Goal: Task Accomplishment & Management: Use online tool/utility

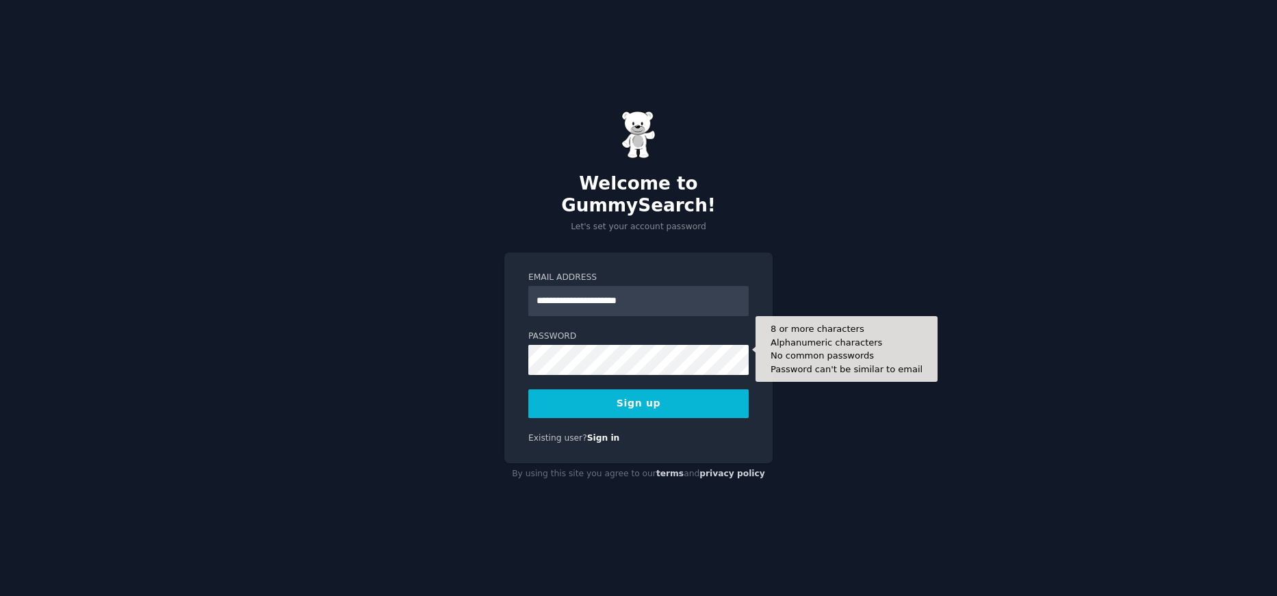
type input "**********"
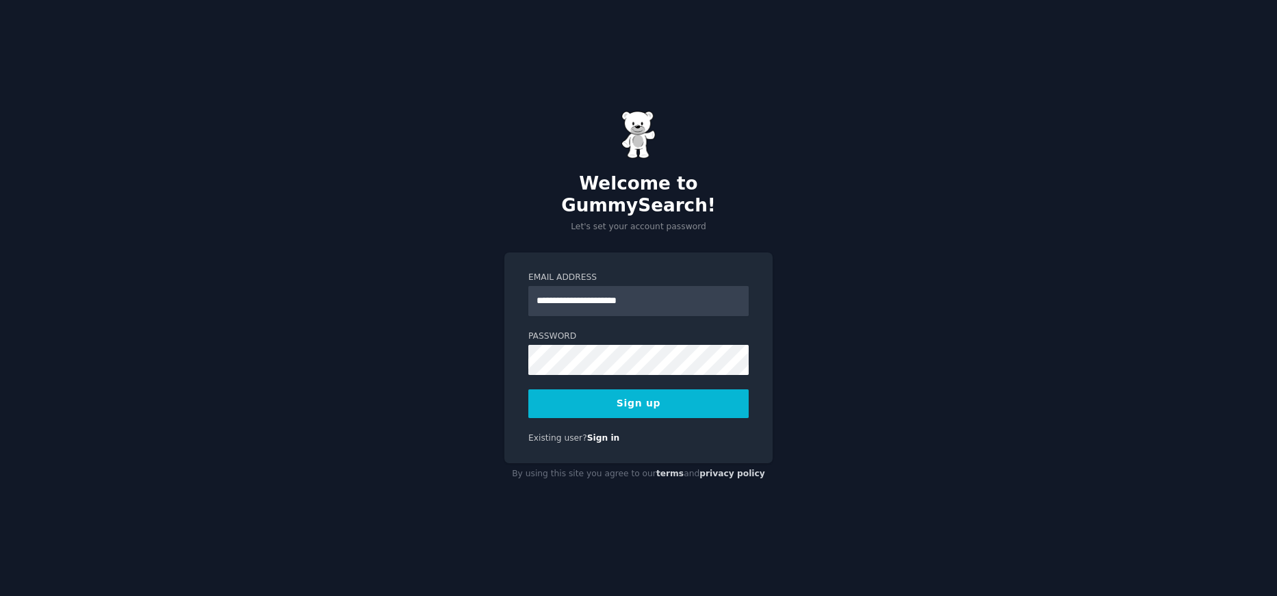
click at [658, 400] on button "Sign up" at bounding box center [638, 403] width 220 height 29
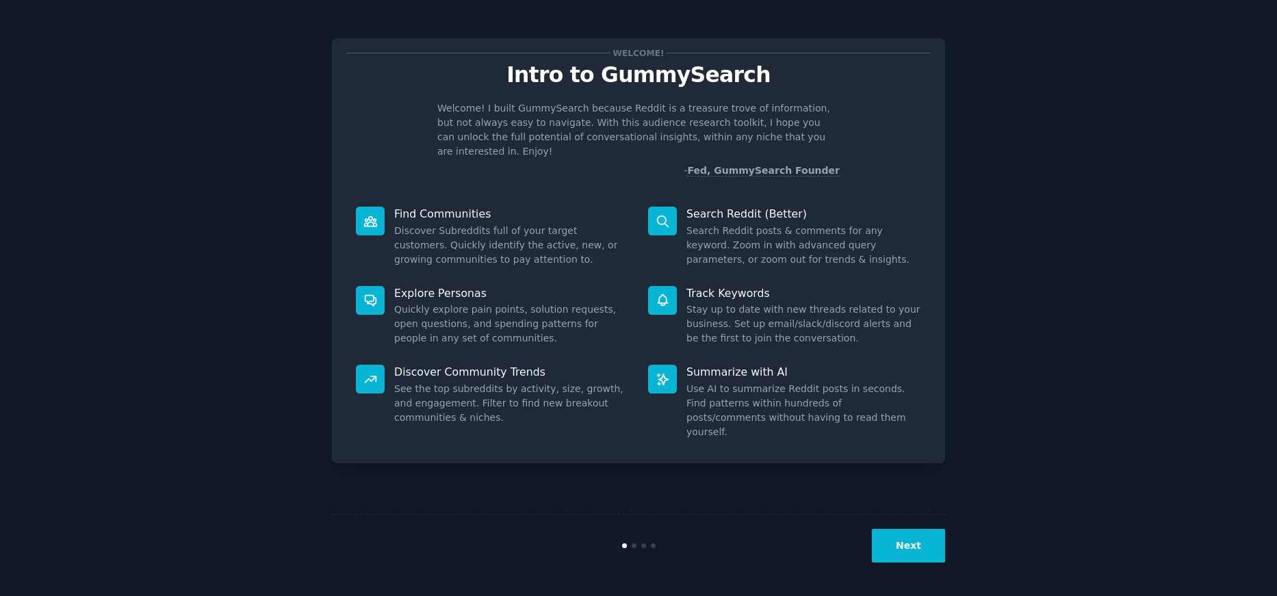
click at [898, 540] on button "Next" at bounding box center [908, 546] width 73 height 34
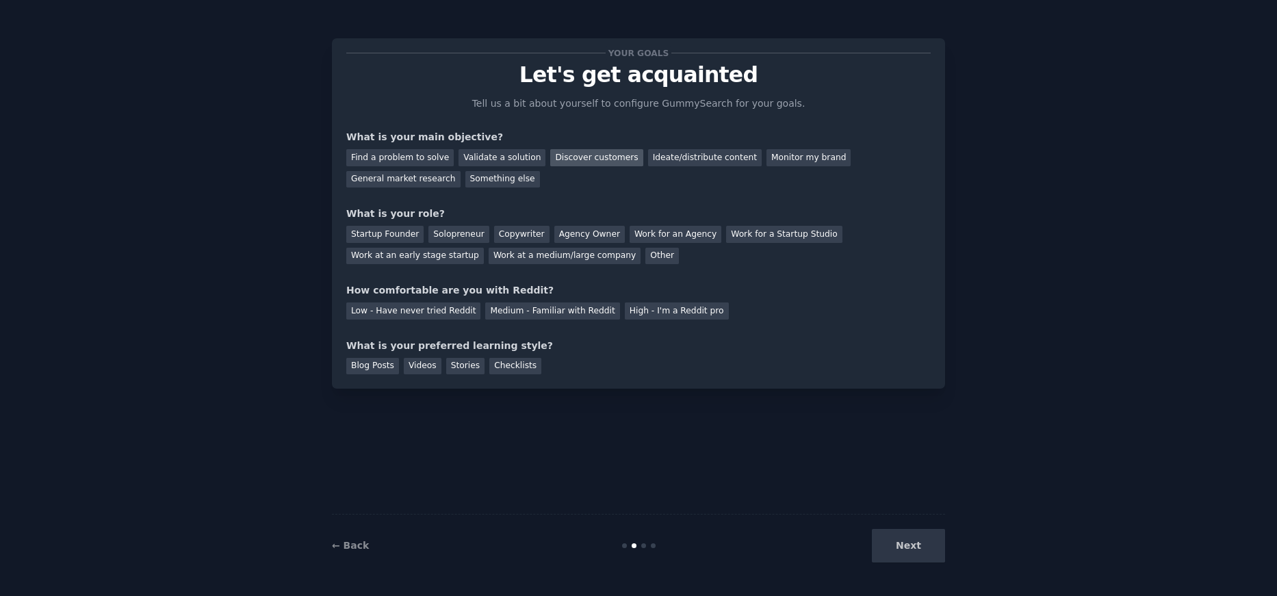
click at [564, 159] on div "Discover customers" at bounding box center [596, 157] width 92 height 17
click at [497, 239] on div "Copywriter" at bounding box center [521, 234] width 55 height 17
click at [456, 308] on div "Low - Have never tried Reddit" at bounding box center [413, 310] width 134 height 17
drag, startPoint x: 372, startPoint y: 362, endPoint x: 710, endPoint y: 400, distance: 340.0
click at [376, 363] on div "Blog Posts" at bounding box center [372, 366] width 53 height 17
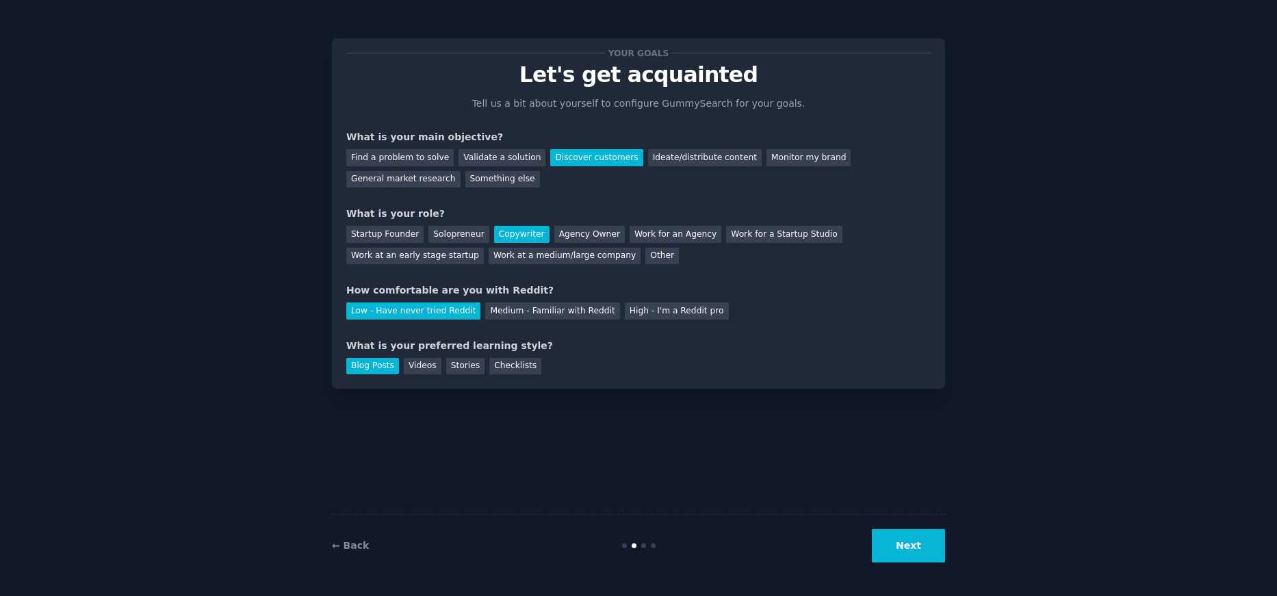
click at [928, 550] on button "Next" at bounding box center [908, 546] width 73 height 34
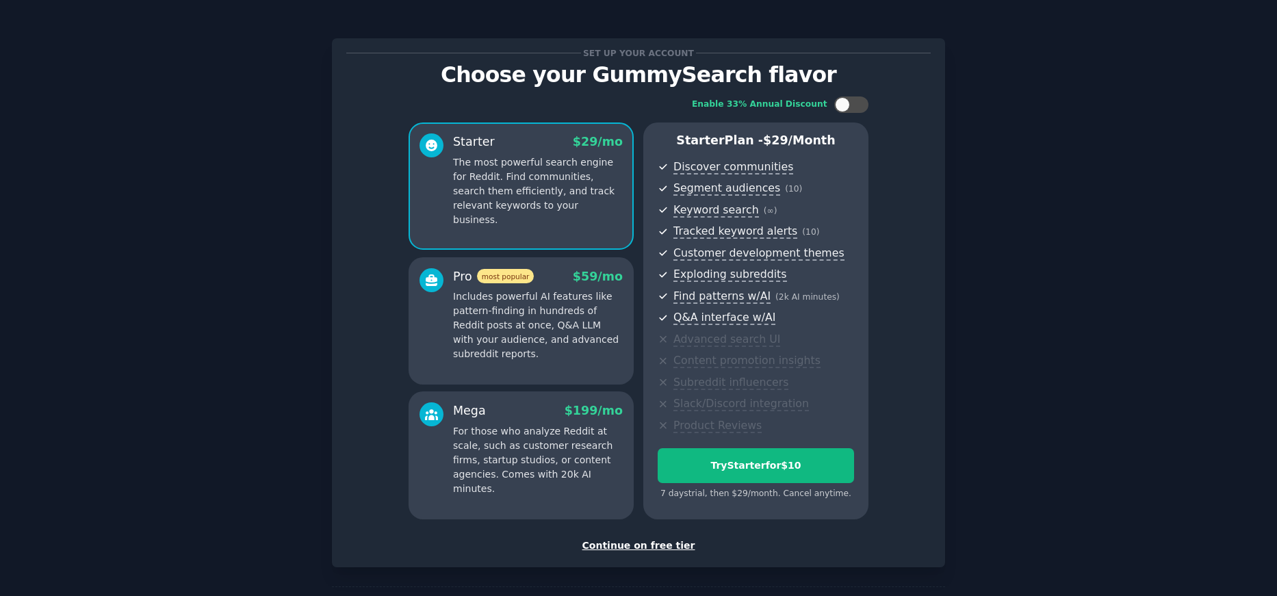
click at [651, 544] on div "Continue on free tier" at bounding box center [638, 545] width 584 height 14
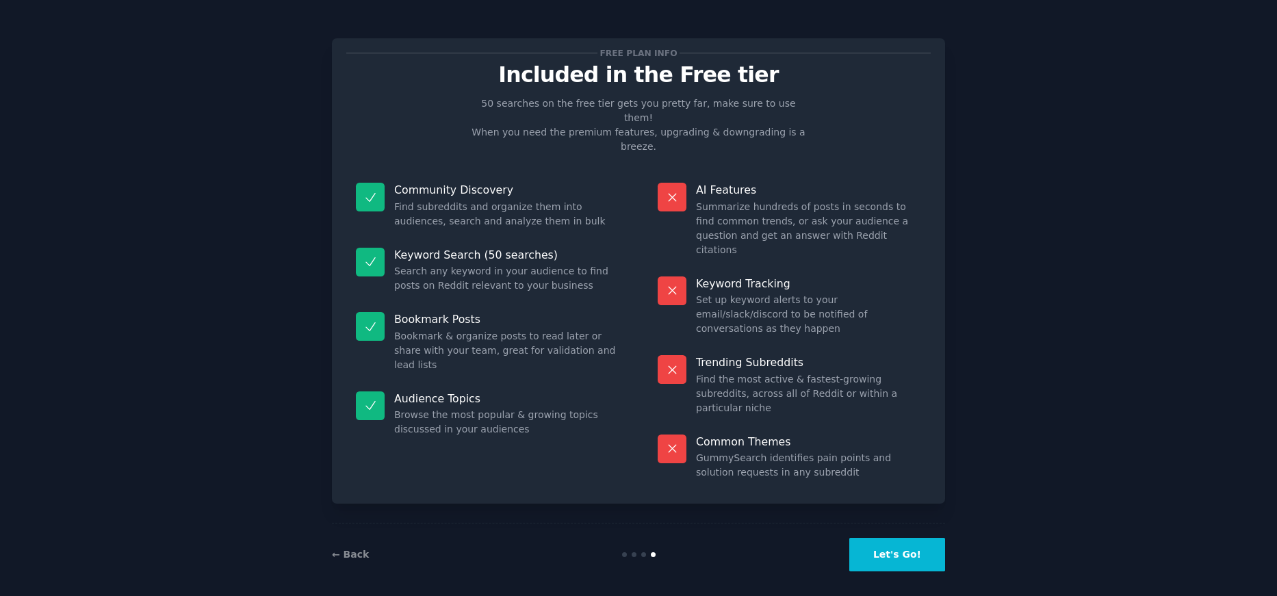
click at [891, 549] on button "Let's Go!" at bounding box center [897, 555] width 96 height 34
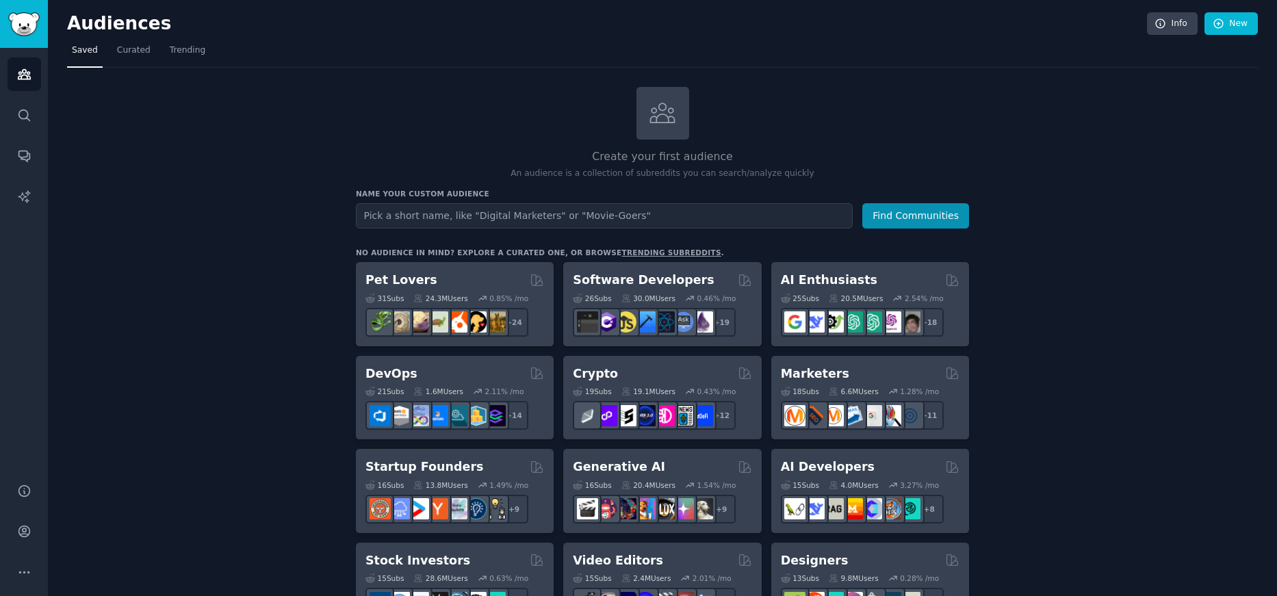
click at [435, 215] on input "text" at bounding box center [604, 215] width 497 height 25
type input "z flip 7"
click at [941, 202] on div "Name your custom audience Audience Name z flip 7 Find Communities" at bounding box center [662, 209] width 613 height 40
click at [926, 220] on button "Find Communities" at bounding box center [915, 215] width 107 height 25
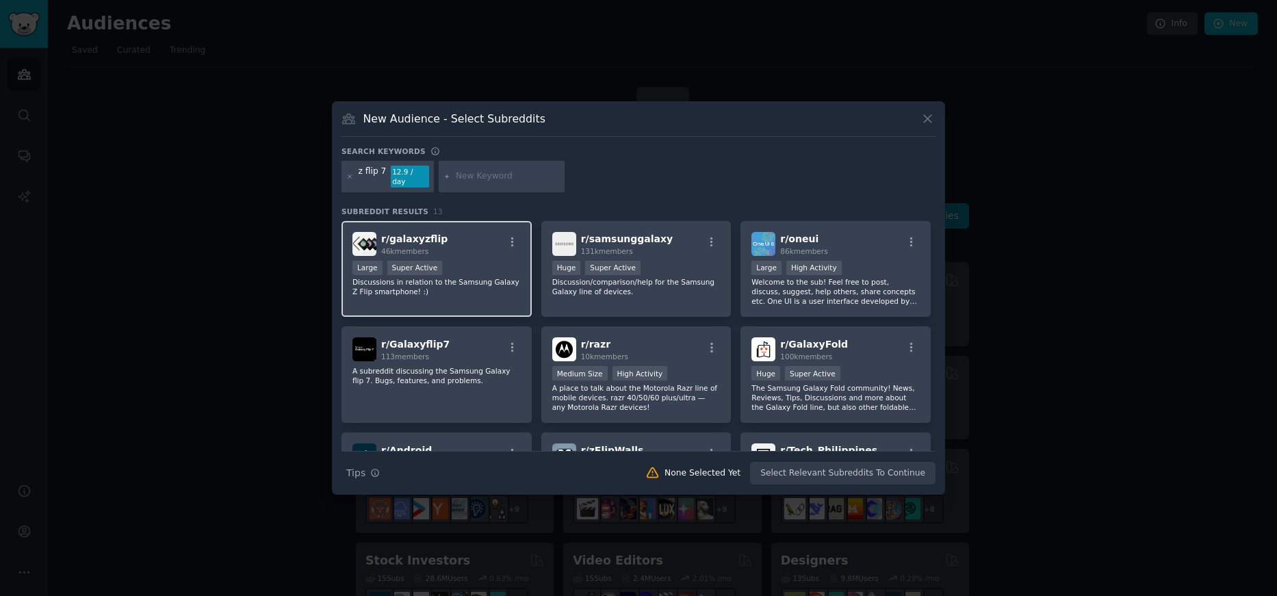
click at [415, 233] on span "r/ galaxyzflip" at bounding box center [414, 238] width 66 height 11
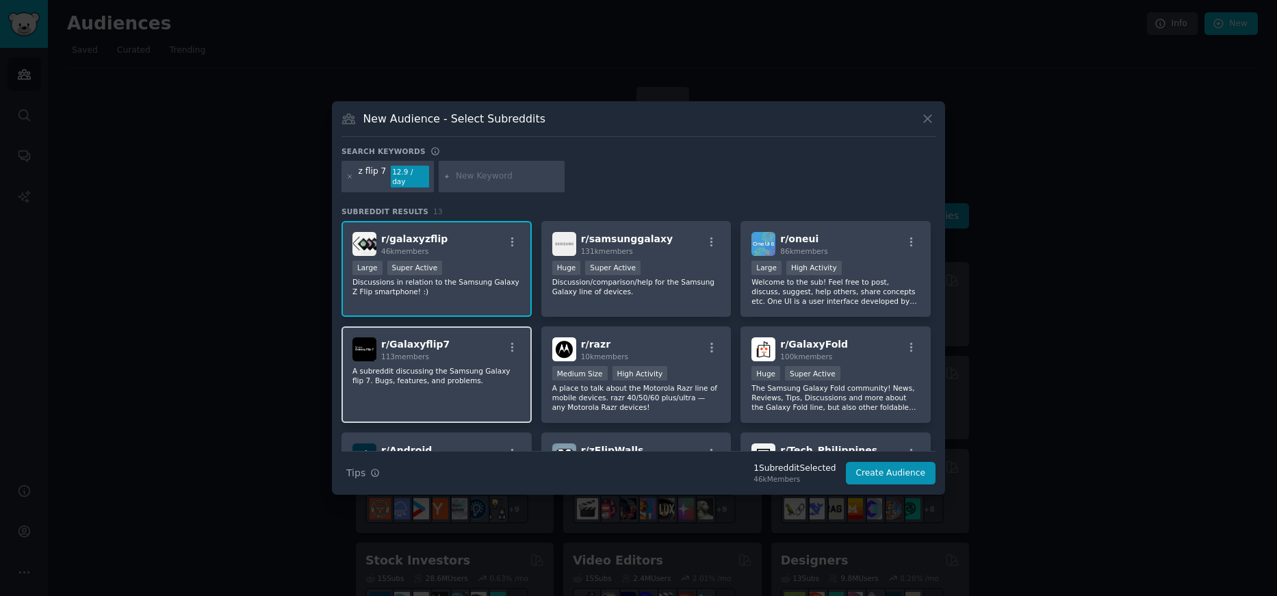
click at [420, 355] on span "113 members" at bounding box center [405, 356] width 48 height 8
click at [900, 468] on button "Create Audience" at bounding box center [891, 473] width 90 height 23
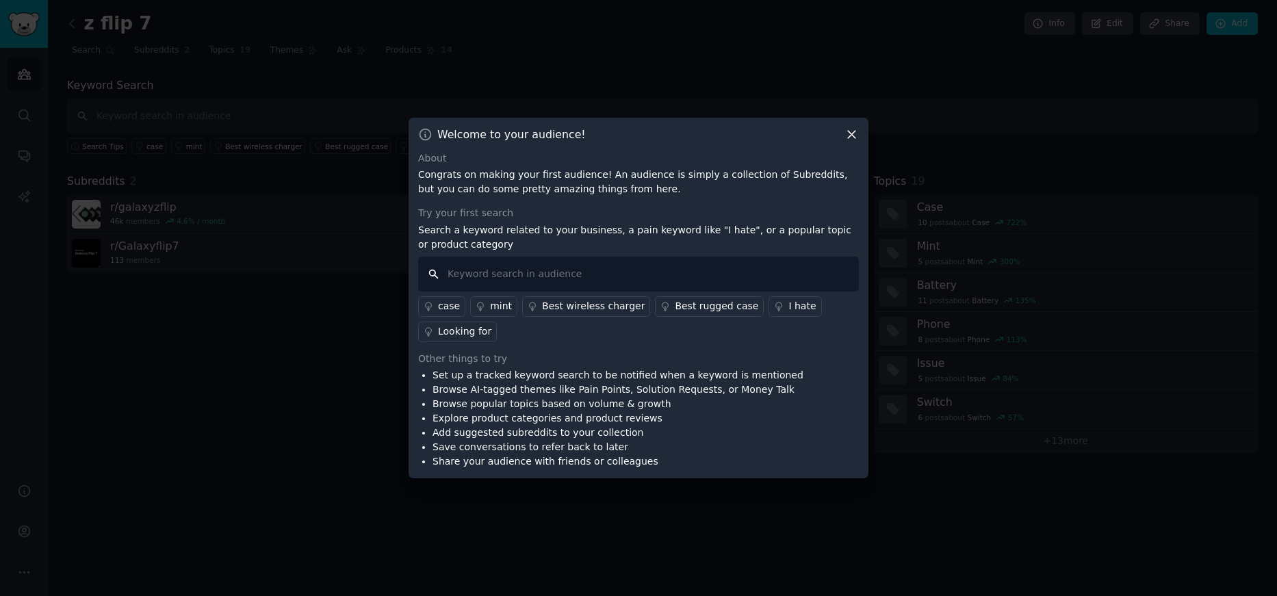
click at [510, 273] on input "text" at bounding box center [638, 274] width 441 height 35
type input "z flip 7"
drag, startPoint x: 623, startPoint y: 361, endPoint x: 607, endPoint y: 354, distance: 16.3
click at [623, 356] on div "Other things to try" at bounding box center [638, 359] width 441 height 14
click at [538, 269] on input "z flip 7" at bounding box center [638, 274] width 441 height 35
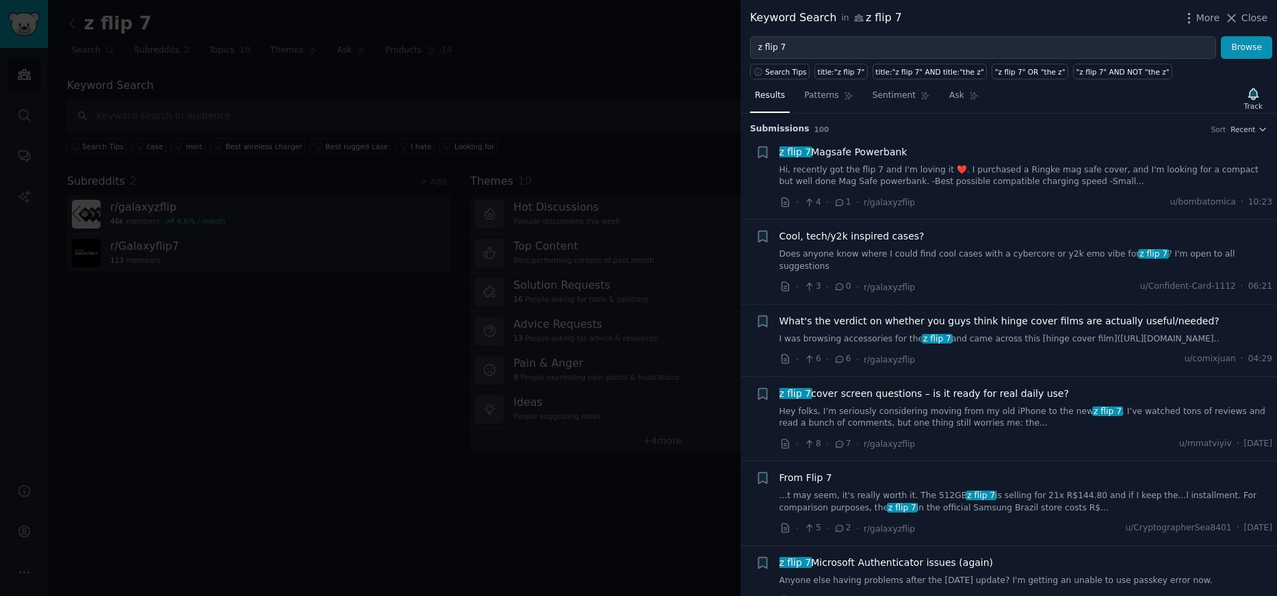
click at [610, 90] on div at bounding box center [638, 298] width 1277 height 596
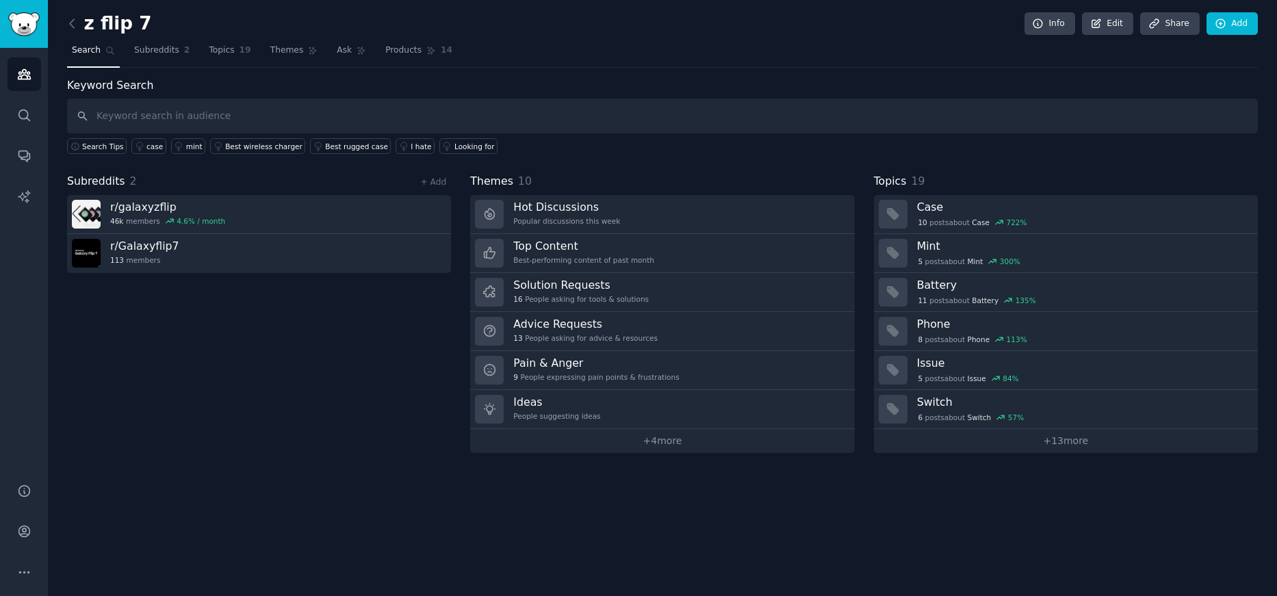
click at [285, 390] on div "Subreddits 2 + Add r/ galaxyzflip 46k members 4.6 % / month r/ Galaxyflip7 113 …" at bounding box center [259, 313] width 384 height 280
drag, startPoint x: 360, startPoint y: 352, endPoint x: 333, endPoint y: 319, distance: 42.8
click at [360, 352] on div "Subreddits 2 + Add r/ galaxyzflip 46k members 4.6 % / month r/ Galaxyflip7 113 …" at bounding box center [259, 313] width 384 height 280
drag, startPoint x: 607, startPoint y: 541, endPoint x: 551, endPoint y: 575, distance: 66.3
click at [603, 543] on div "z flip 7 Info Edit Share Add Search Subreddits 2 Topics 19 Themes Ask Products …" at bounding box center [662, 298] width 1229 height 596
